Goal: Information Seeking & Learning: Compare options

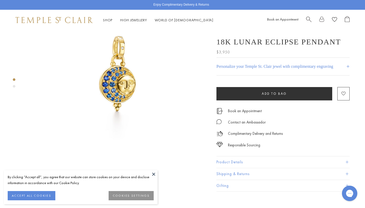
scroll to position [51, 0]
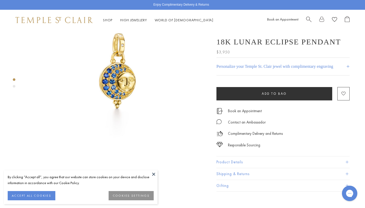
click at [154, 171] on button at bounding box center [154, 174] width 8 height 8
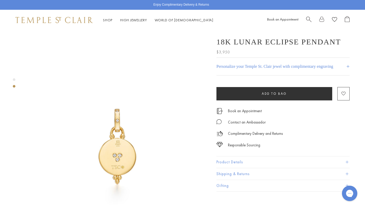
scroll to position [180, 0]
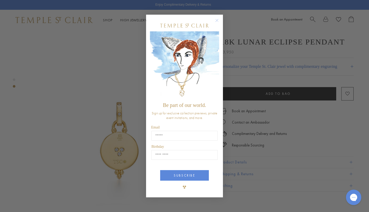
click at [218, 21] on circle "Close dialog" at bounding box center [217, 20] width 6 height 6
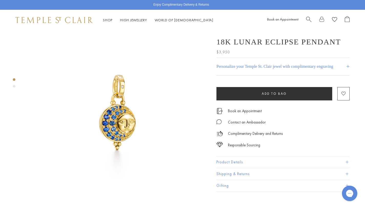
scroll to position [0, 0]
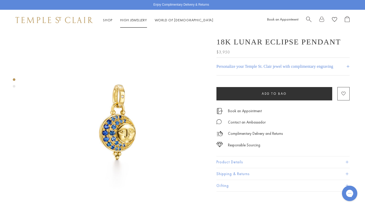
click at [136, 19] on link "High Jewellery High Jewellery" at bounding box center [133, 20] width 27 height 5
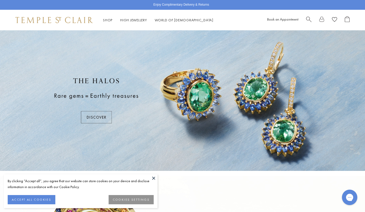
scroll to position [77, 0]
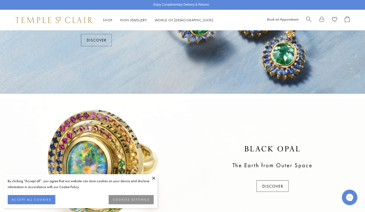
click at [154, 179] on button at bounding box center [154, 178] width 8 height 8
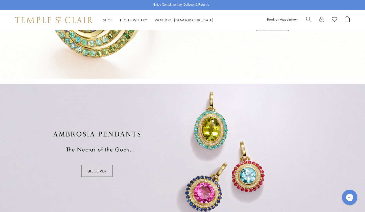
scroll to position [235, 0]
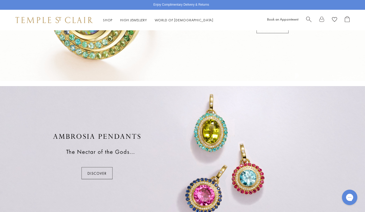
click at [100, 166] on div at bounding box center [182, 156] width 365 height 140
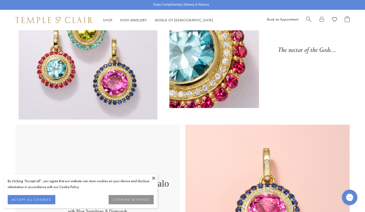
scroll to position [51, 0]
click at [152, 177] on button at bounding box center [154, 178] width 8 height 8
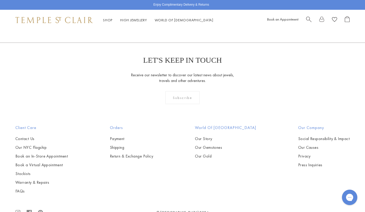
scroll to position [1025, 0]
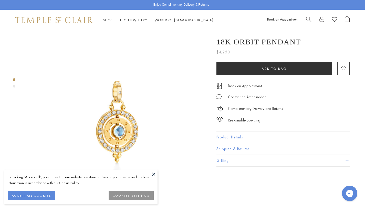
click at [153, 174] on button at bounding box center [154, 174] width 8 height 8
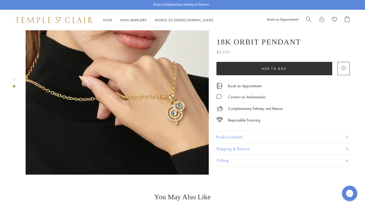
scroll to position [231, 0]
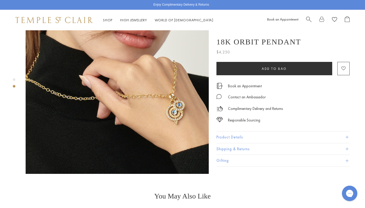
click at [170, 90] on img at bounding box center [117, 82] width 183 height 183
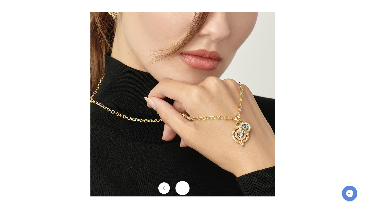
click at [181, 191] on button at bounding box center [183, 188] width 14 height 14
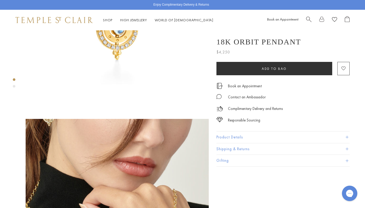
scroll to position [0, 0]
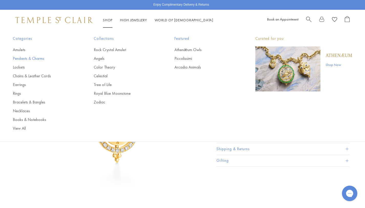
click at [33, 58] on link "Pendants & Charms" at bounding box center [43, 59] width 61 height 6
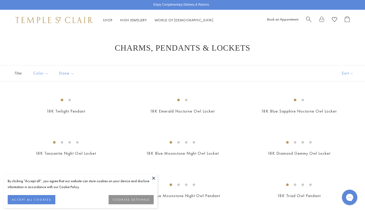
click at [152, 176] on button at bounding box center [154, 178] width 8 height 8
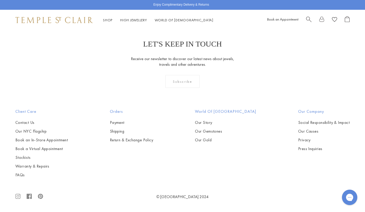
scroll to position [3026, 0]
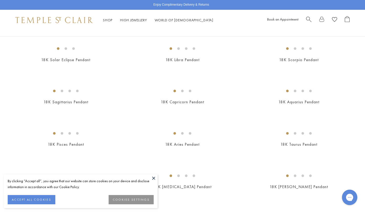
click at [153, 178] on button at bounding box center [154, 178] width 8 height 8
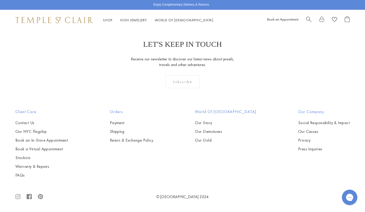
scroll to position [2411, 0]
click at [0, 0] on img at bounding box center [0, 0] width 0 height 0
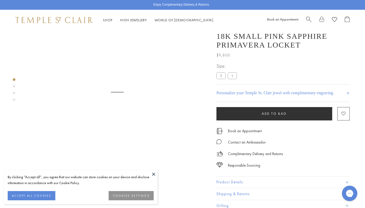
scroll to position [30, 0]
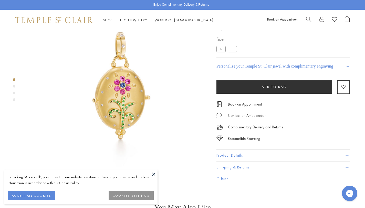
click at [155, 174] on button at bounding box center [154, 174] width 8 height 8
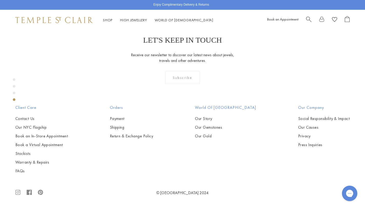
scroll to position [543, 0]
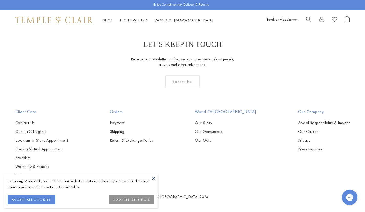
scroll to position [2616, 0]
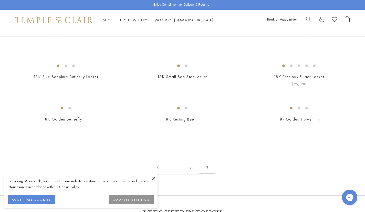
scroll to position [77, 0]
click at [0, 0] on img at bounding box center [0, 0] width 0 height 0
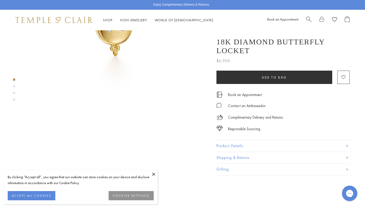
scroll to position [154, 0]
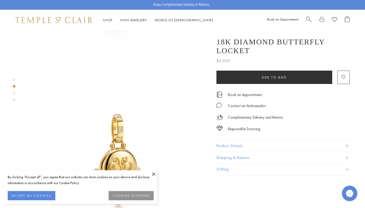
click at [41, 194] on button "ACCEPT ALL COOKIES" at bounding box center [32, 195] width 48 height 9
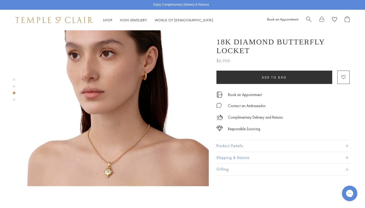
scroll to position [410, 0]
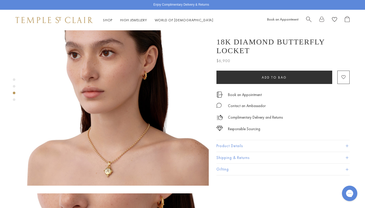
click at [106, 145] on img at bounding box center [117, 93] width 183 height 183
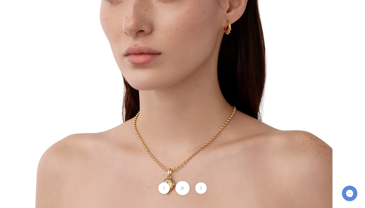
click at [218, 165] on img at bounding box center [183, 58] width 300 height 300
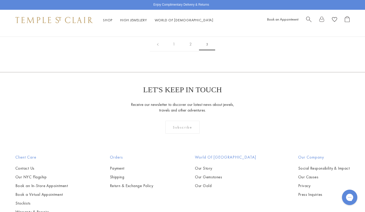
scroll to position [205, 0]
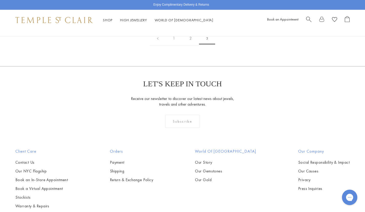
click at [0, 0] on img at bounding box center [0, 0] width 0 height 0
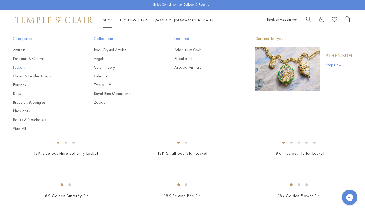
click at [22, 66] on link "Lockets" at bounding box center [43, 67] width 61 height 6
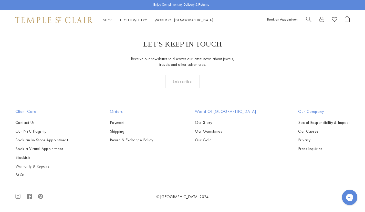
scroll to position [487, 0]
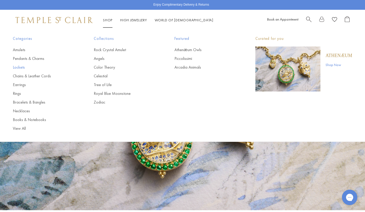
click at [23, 67] on link "Lockets" at bounding box center [43, 67] width 61 height 6
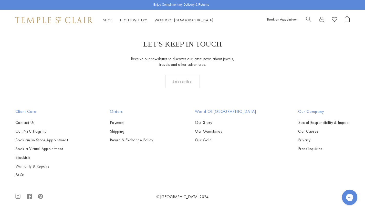
scroll to position [641, 0]
click at [0, 0] on img at bounding box center [0, 0] width 0 height 0
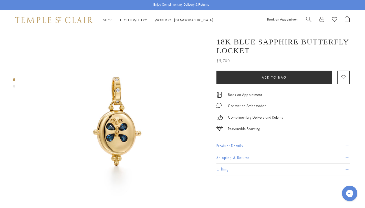
click at [241, 144] on button "Product Details" at bounding box center [283, 146] width 133 height 12
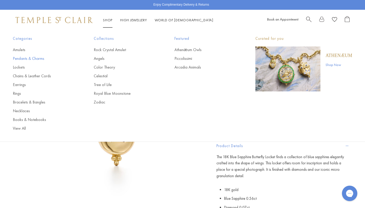
click at [31, 58] on link "Pendants & Charms" at bounding box center [43, 59] width 61 height 6
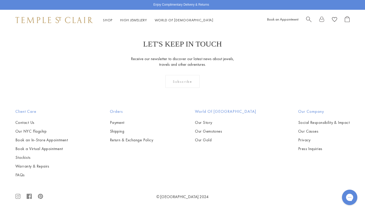
scroll to position [1177, 0]
click at [0, 0] on img at bounding box center [0, 0] width 0 height 0
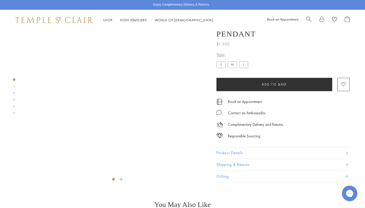
click at [228, 158] on button "Product Details" at bounding box center [283, 153] width 133 height 12
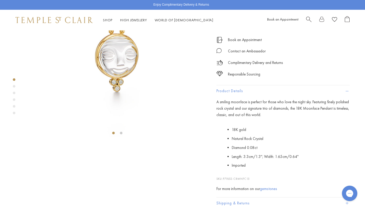
scroll to position [56, 0]
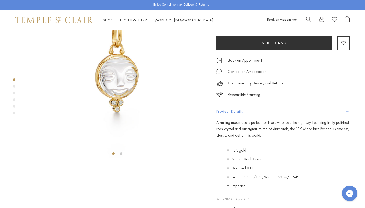
click at [230, 26] on label "M" at bounding box center [232, 23] width 9 height 6
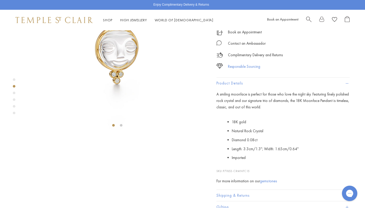
scroll to position [82, 0]
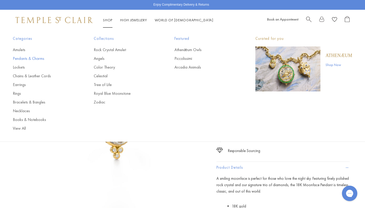
click at [24, 58] on link "Pendants & Charms" at bounding box center [43, 59] width 61 height 6
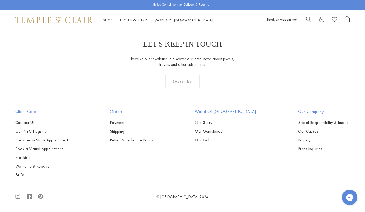
scroll to position [1178, 0]
click at [0, 0] on img at bounding box center [0, 0] width 0 height 0
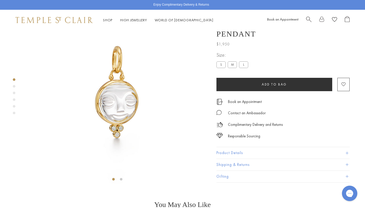
click at [240, 158] on button "Product Details" at bounding box center [283, 153] width 133 height 12
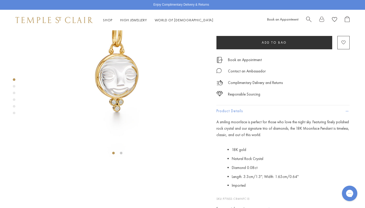
scroll to position [56, 0]
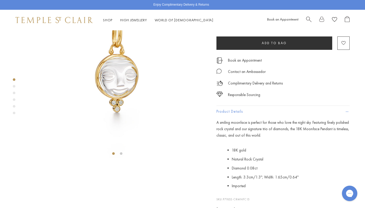
click at [14, 112] on div "Product gallery navigation" at bounding box center [14, 113] width 3 height 3
click at [15, 79] on div "Product gallery navigation" at bounding box center [14, 79] width 3 height 3
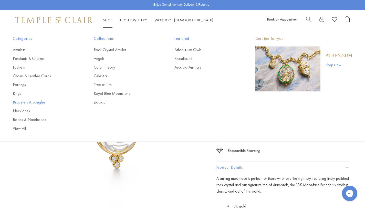
click at [24, 102] on link "Bracelets & Bangles" at bounding box center [43, 102] width 61 height 6
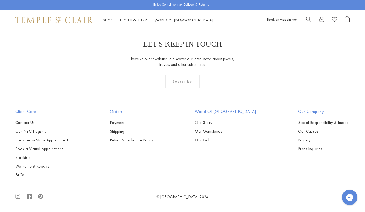
scroll to position [872, 0]
click at [0, 0] on img at bounding box center [0, 0] width 0 height 0
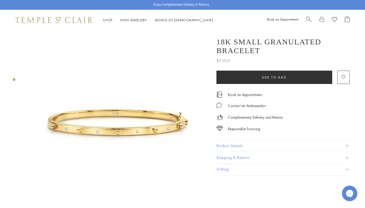
click at [125, 129] on img at bounding box center [117, 121] width 183 height 183
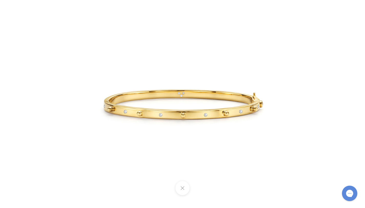
click at [252, 118] on img at bounding box center [183, 104] width 208 height 208
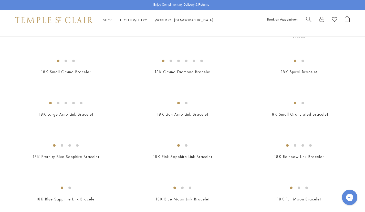
scroll to position [180, 0]
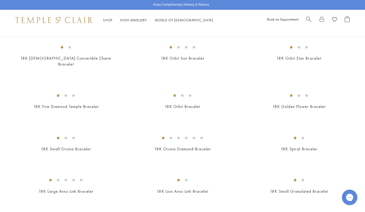
click at [0, 0] on img at bounding box center [0, 0] width 0 height 0
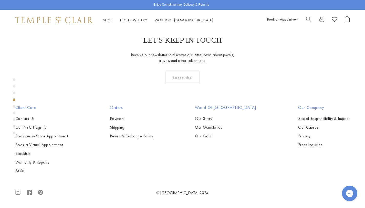
scroll to position [543, 0]
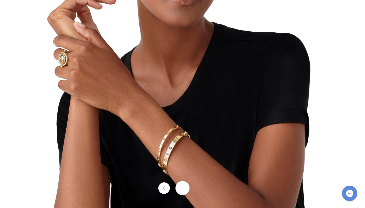
click at [187, 137] on img at bounding box center [183, 104] width 300 height 238
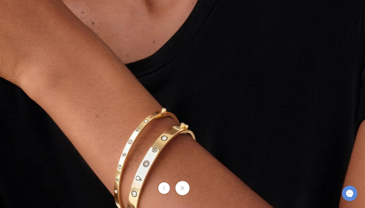
click at [36, 36] on img at bounding box center [176, 55] width 739 height 585
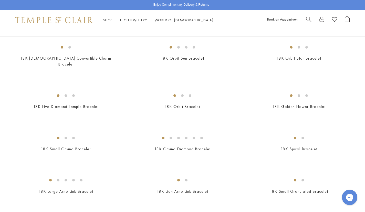
click at [0, 0] on img at bounding box center [0, 0] width 0 height 0
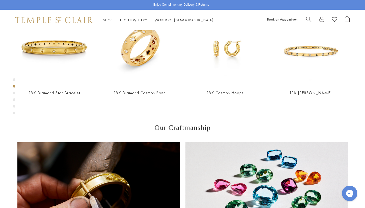
scroll to position [235, 0]
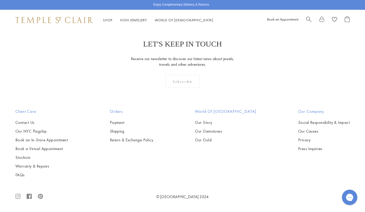
scroll to position [1718, 0]
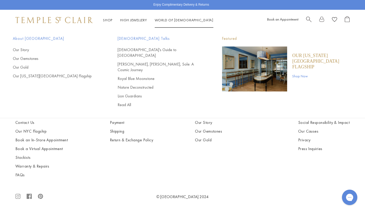
click at [181, 19] on link "World of [GEOGRAPHIC_DATA][DEMOGRAPHIC_DATA]" at bounding box center [184, 20] width 59 height 5
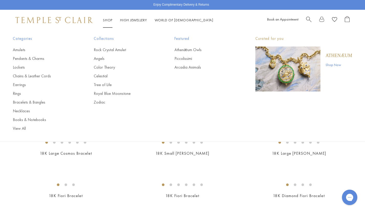
click at [107, 18] on link "Shop Shop" at bounding box center [107, 20] width 9 height 5
click at [19, 83] on link "Earrings" at bounding box center [43, 85] width 61 height 6
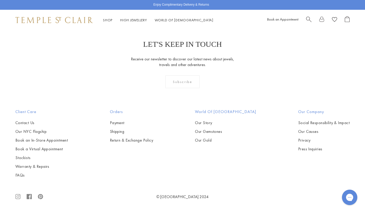
scroll to position [1487, 0]
click at [0, 0] on img at bounding box center [0, 0] width 0 height 0
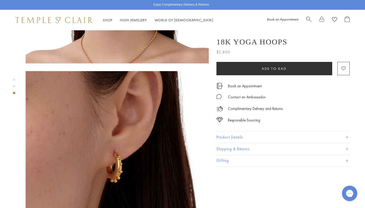
scroll to position [359, 0]
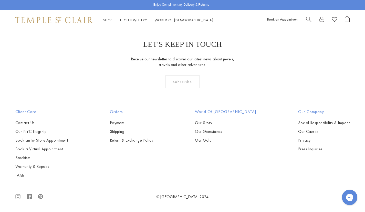
scroll to position [2527, 0]
click at [0, 0] on img at bounding box center [0, 0] width 0 height 0
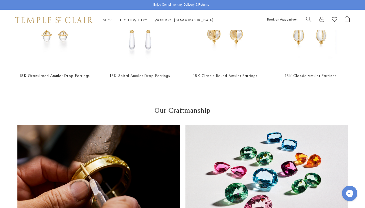
scroll to position [128, 0]
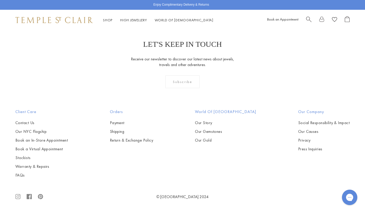
scroll to position [2359, 0]
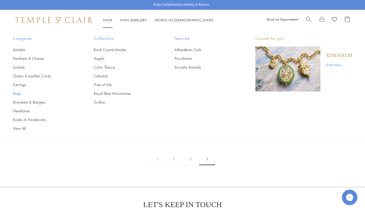
click at [16, 94] on link "Rings" at bounding box center [43, 94] width 61 height 6
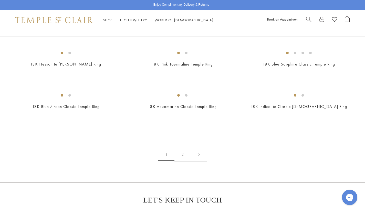
scroll to position [641, 0]
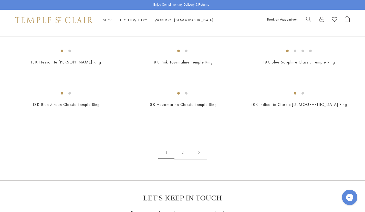
click at [0, 0] on img at bounding box center [0, 0] width 0 height 0
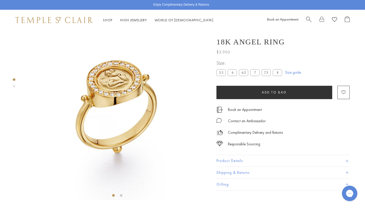
scroll to position [5, 0]
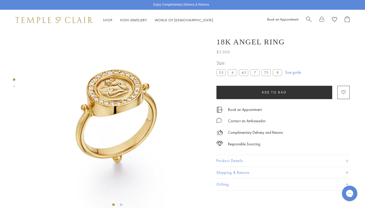
click at [118, 102] on img at bounding box center [117, 117] width 183 height 183
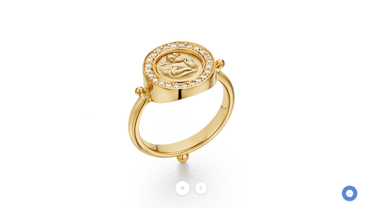
click at [118, 102] on img at bounding box center [183, 104] width 240 height 240
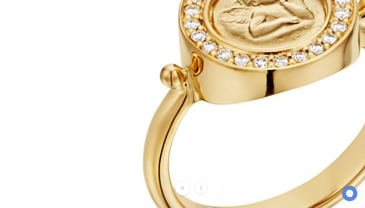
click at [118, 102] on img at bounding box center [277, 106] width 591 height 591
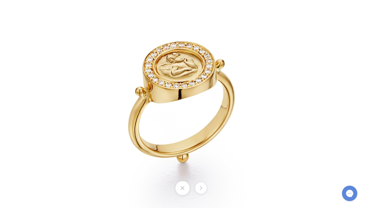
click at [118, 102] on img at bounding box center [183, 104] width 240 height 240
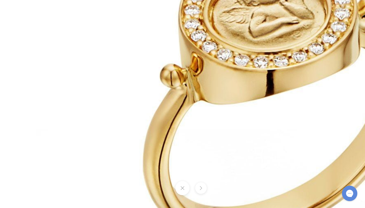
click at [179, 187] on button at bounding box center [183, 188] width 14 height 14
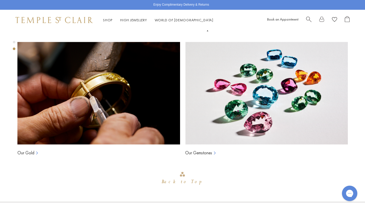
scroll to position [261, 0]
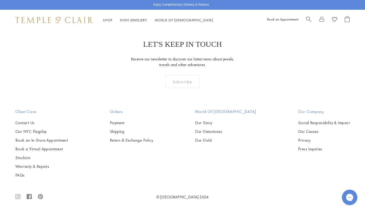
scroll to position [2168, 0]
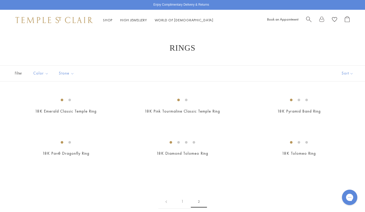
click at [308, 21] on span "Search" at bounding box center [308, 18] width 5 height 5
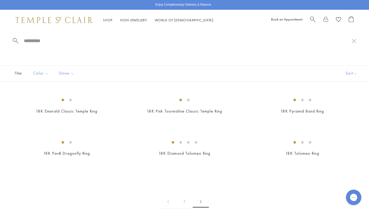
type input "*"
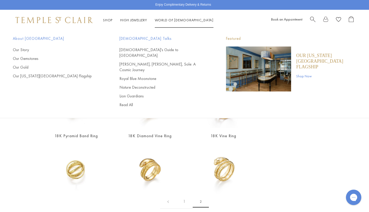
click at [314, 18] on span "Search" at bounding box center [312, 18] width 5 height 5
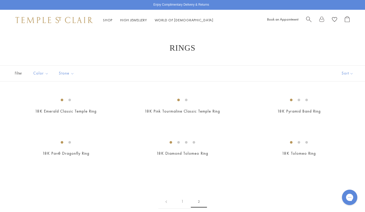
click at [312, 19] on div at bounding box center [328, 20] width 44 height 8
click at [311, 19] on span "Search" at bounding box center [308, 18] width 5 height 5
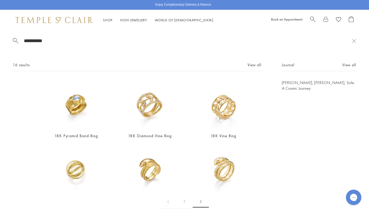
drag, startPoint x: 33, startPoint y: 40, endPoint x: 0, endPoint y: 35, distance: 33.1
click at [0, 36] on div "**********" at bounding box center [184, 114] width 369 height 168
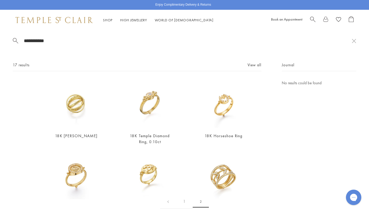
click at [48, 40] on input "**********" at bounding box center [187, 41] width 329 height 6
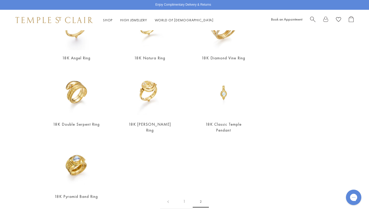
scroll to position [154, 0]
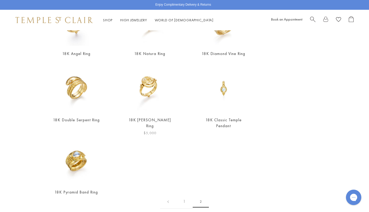
type input "**********"
click at [148, 88] on img at bounding box center [150, 88] width 48 height 48
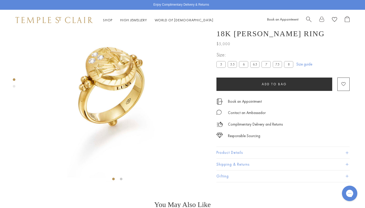
click at [14, 84] on div "Product gallery navigation" at bounding box center [14, 84] width 3 height 15
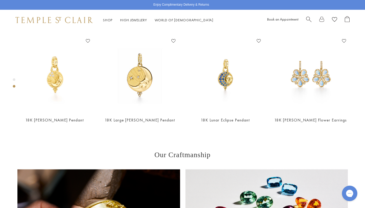
scroll to position [235, 0]
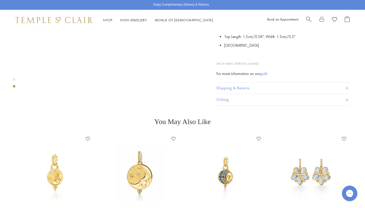
scroll to position [158, 0]
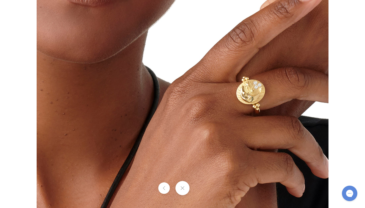
click at [261, 94] on img at bounding box center [183, 104] width 292 height 292
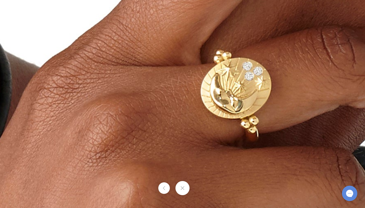
click at [234, 110] on img at bounding box center [68, 117] width 719 height 719
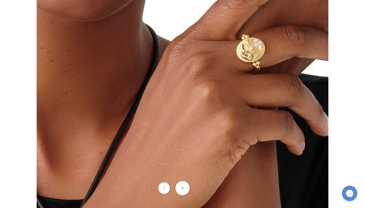
click at [183, 192] on button at bounding box center [183, 188] width 14 height 14
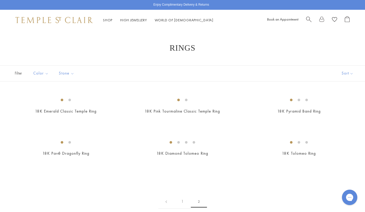
click at [309, 21] on span "Search" at bounding box center [308, 18] width 5 height 5
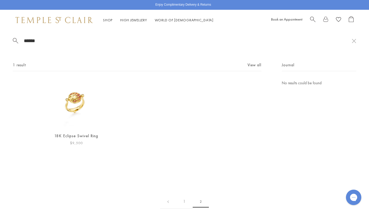
type input "******"
click at [75, 107] on img at bounding box center [76, 104] width 48 height 48
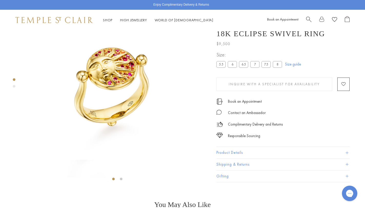
click at [15, 86] on div "Product gallery navigation" at bounding box center [14, 86] width 3 height 3
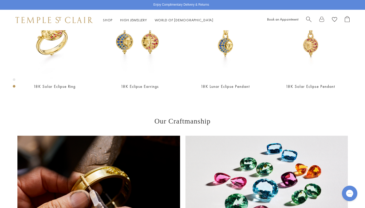
scroll to position [167, 0]
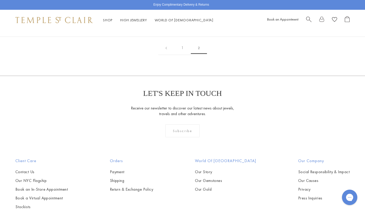
scroll to position [154, 0]
click at [0, 0] on img at bounding box center [0, 0] width 0 height 0
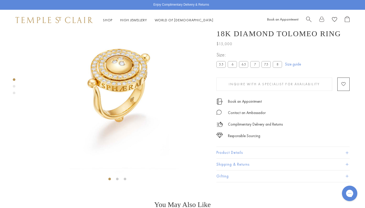
click at [14, 87] on div "Product gallery navigation" at bounding box center [14, 86] width 3 height 3
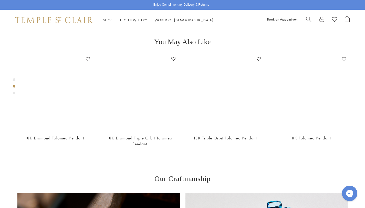
scroll to position [193, 0]
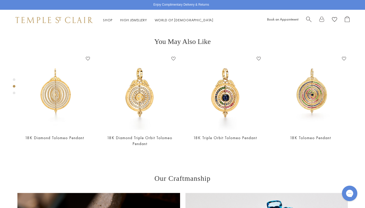
click at [15, 80] on div "Product gallery navigation" at bounding box center [14, 79] width 3 height 3
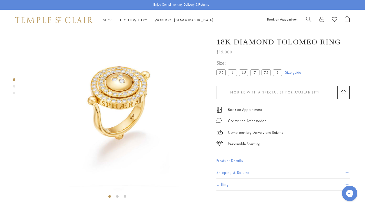
scroll to position [10, 0]
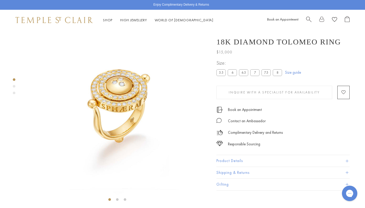
click at [14, 86] on div "Product gallery navigation" at bounding box center [14, 86] width 3 height 3
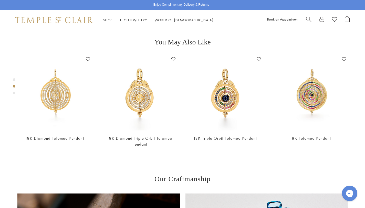
scroll to position [193, 0]
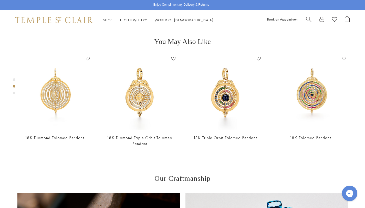
click at [14, 92] on div "Product gallery navigation" at bounding box center [14, 93] width 3 height 3
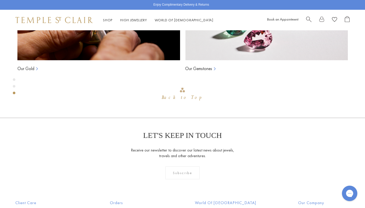
scroll to position [428, 0]
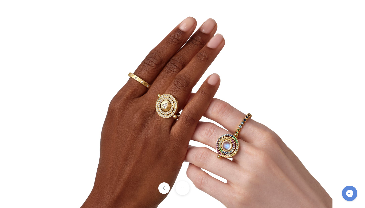
click at [186, 108] on img at bounding box center [183, 104] width 300 height 300
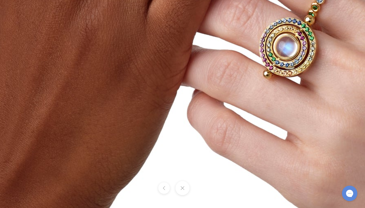
click at [187, 189] on button at bounding box center [183, 188] width 14 height 14
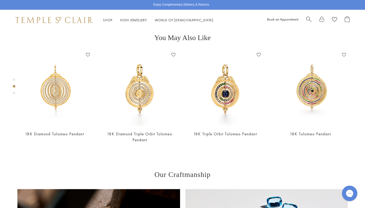
scroll to position [197, 0]
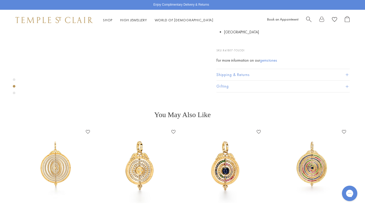
click at [14, 93] on div "Product gallery navigation" at bounding box center [14, 93] width 3 height 3
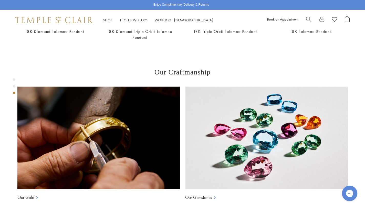
scroll to position [376, 0]
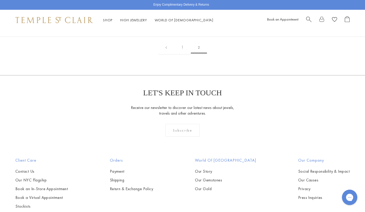
click at [0, 0] on img at bounding box center [0, 0] width 0 height 0
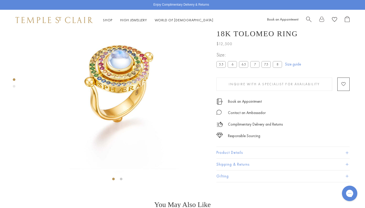
click at [14, 86] on div "Product gallery navigation" at bounding box center [14, 86] width 3 height 3
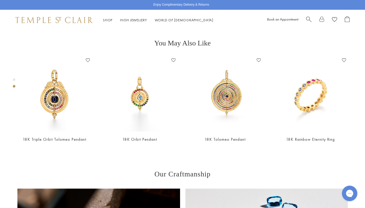
scroll to position [193, 0]
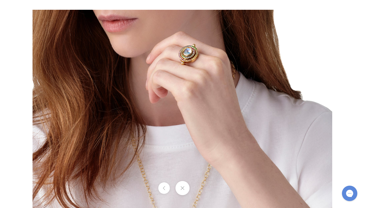
drag, startPoint x: 156, startPoint y: 63, endPoint x: 156, endPoint y: 143, distance: 80.0
click at [156, 143] on img at bounding box center [183, 160] width 300 height 300
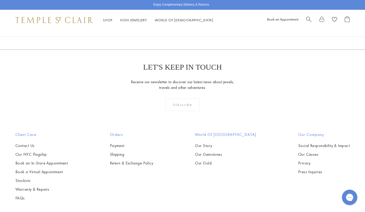
scroll to position [308, 0]
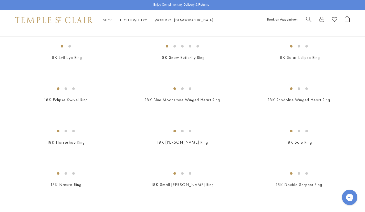
scroll to position [308, 0]
click at [0, 0] on img at bounding box center [0, 0] width 0 height 0
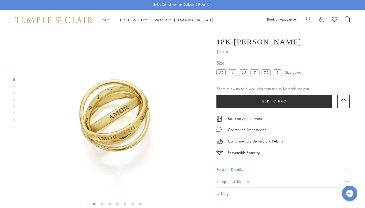
scroll to position [5, 0]
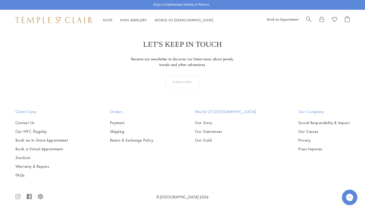
scroll to position [1821, 0]
